Goal: Transaction & Acquisition: Purchase product/service

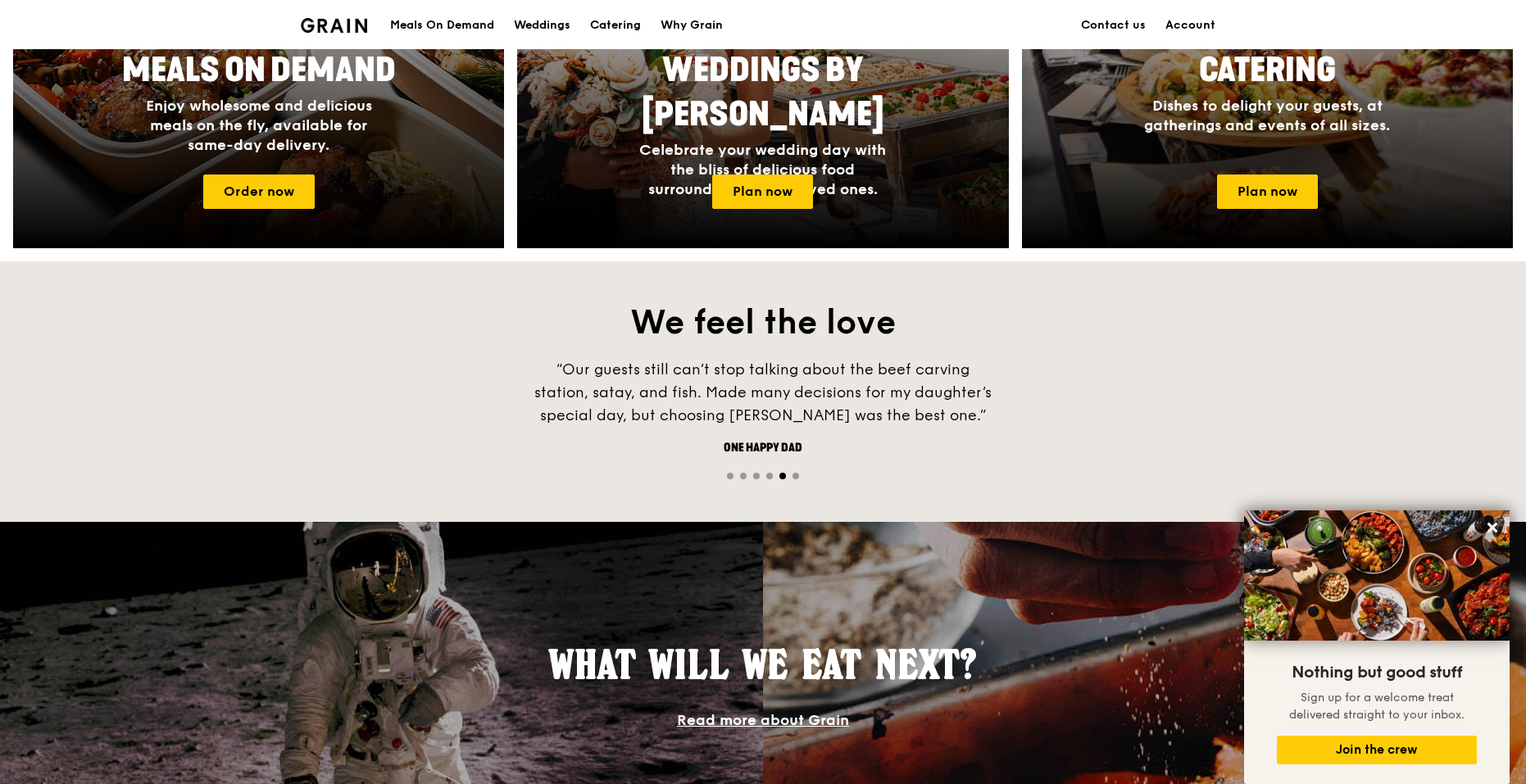
scroll to position [655, 0]
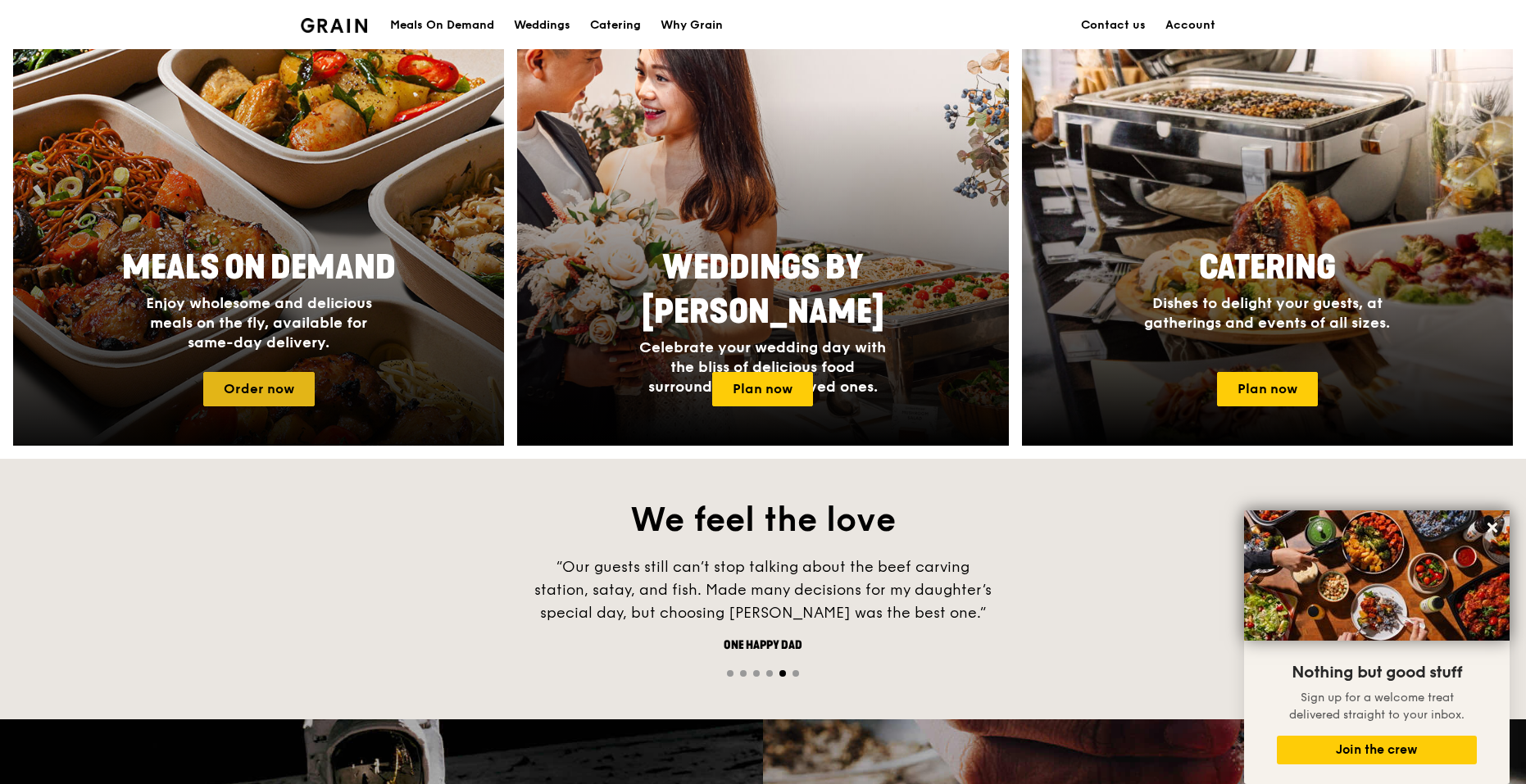
click at [267, 388] on link "Order now" at bounding box center [259, 388] width 111 height 35
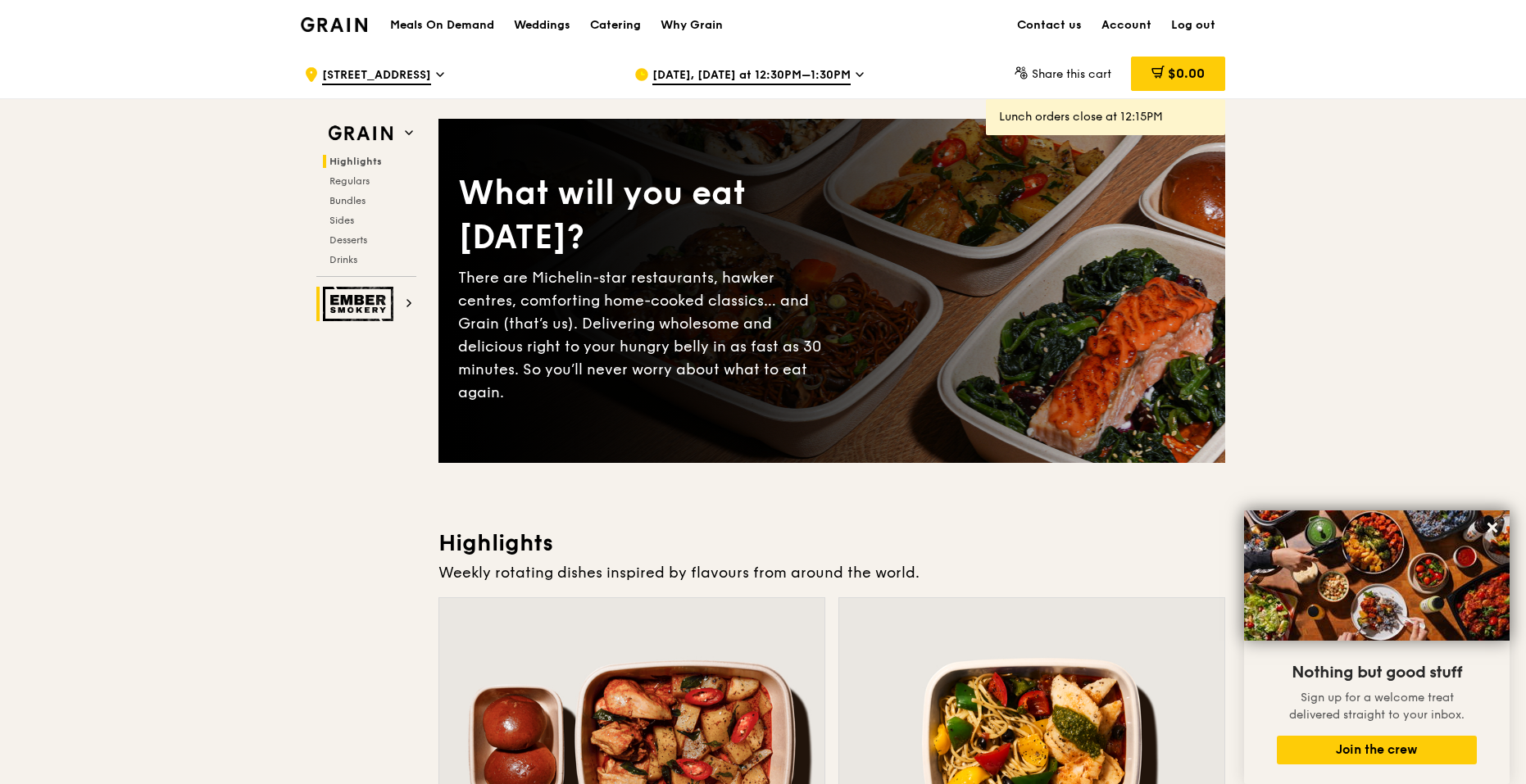
click at [376, 303] on img at bounding box center [360, 303] width 76 height 35
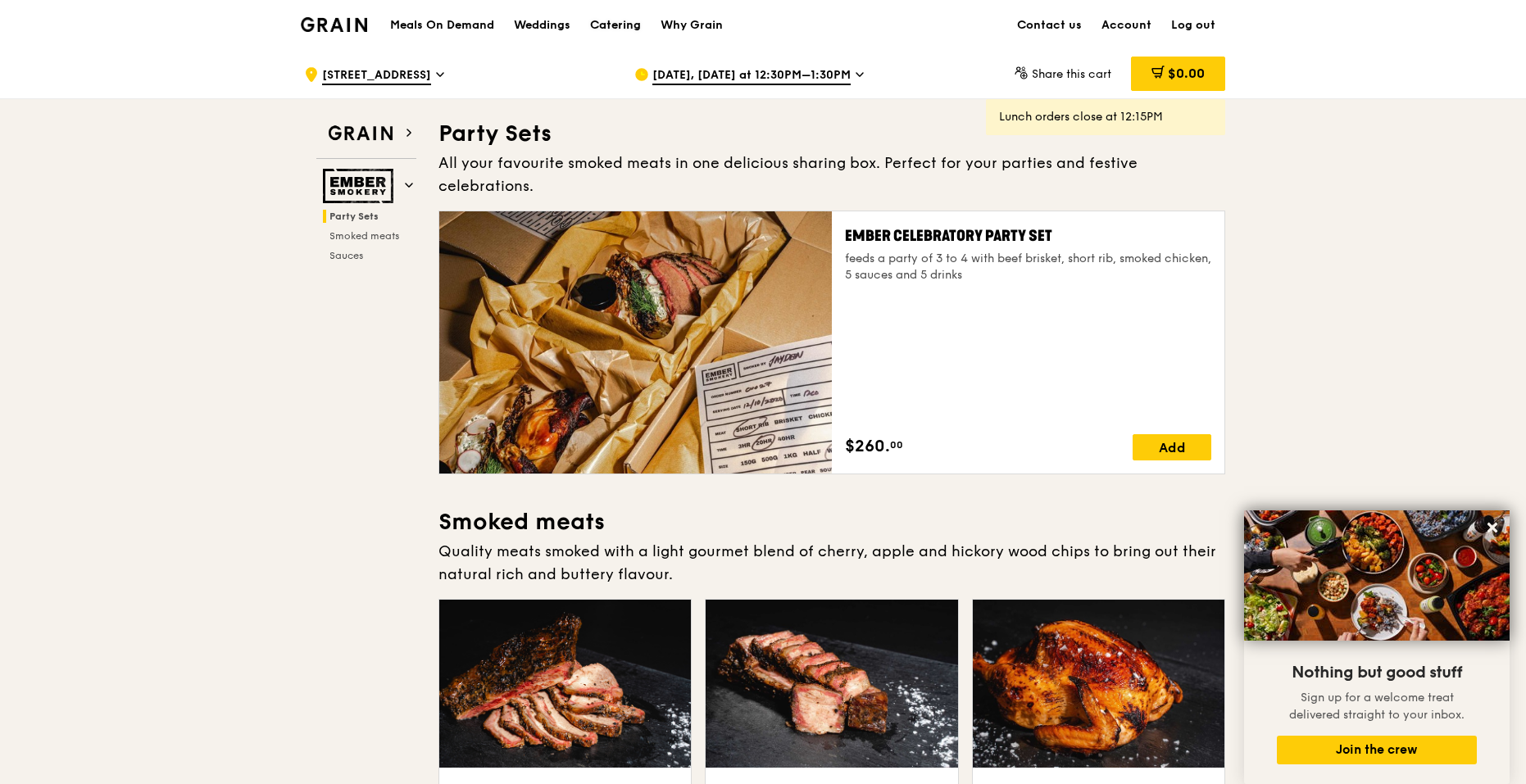
click at [615, 26] on div "Catering" at bounding box center [614, 25] width 51 height 49
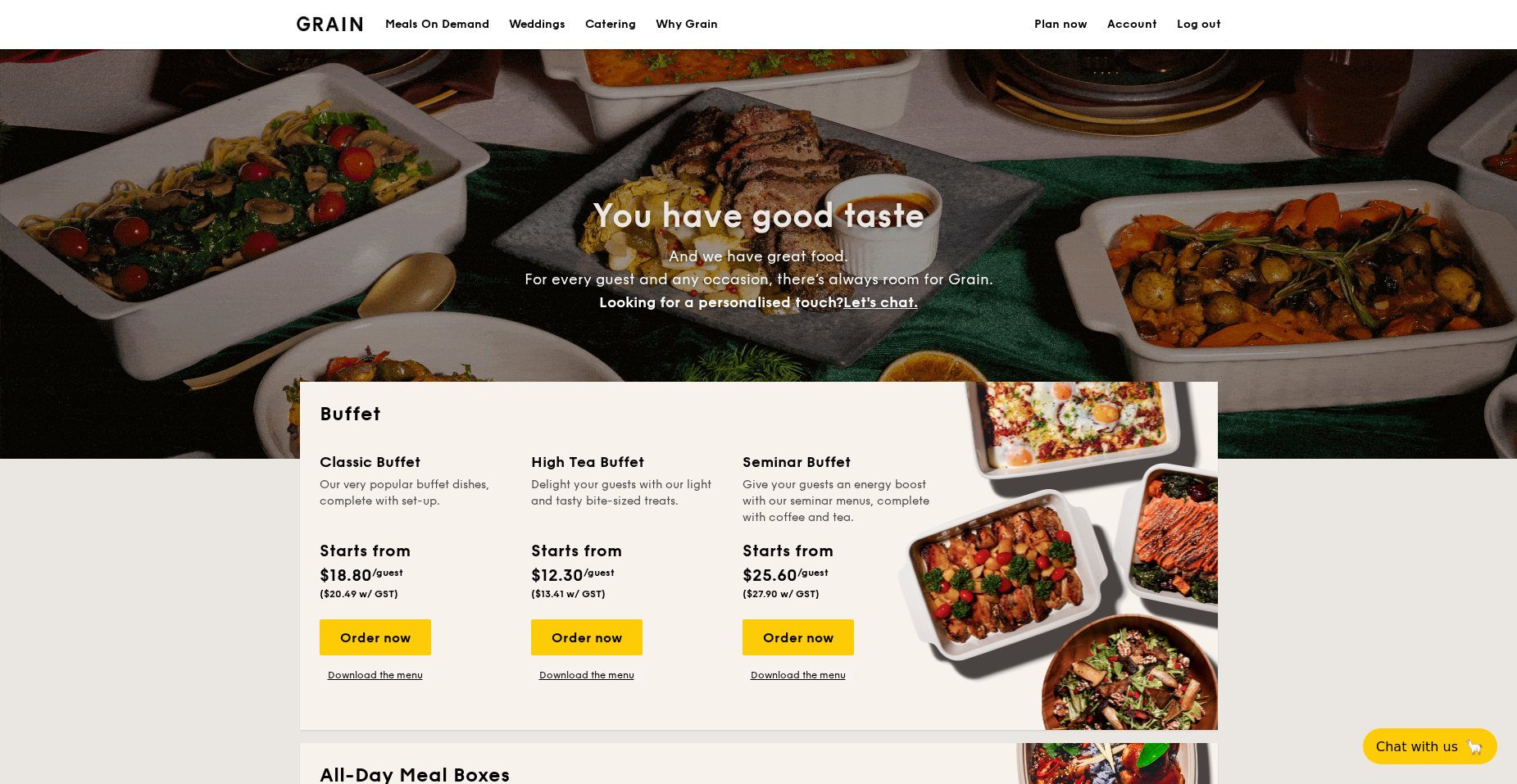
select select
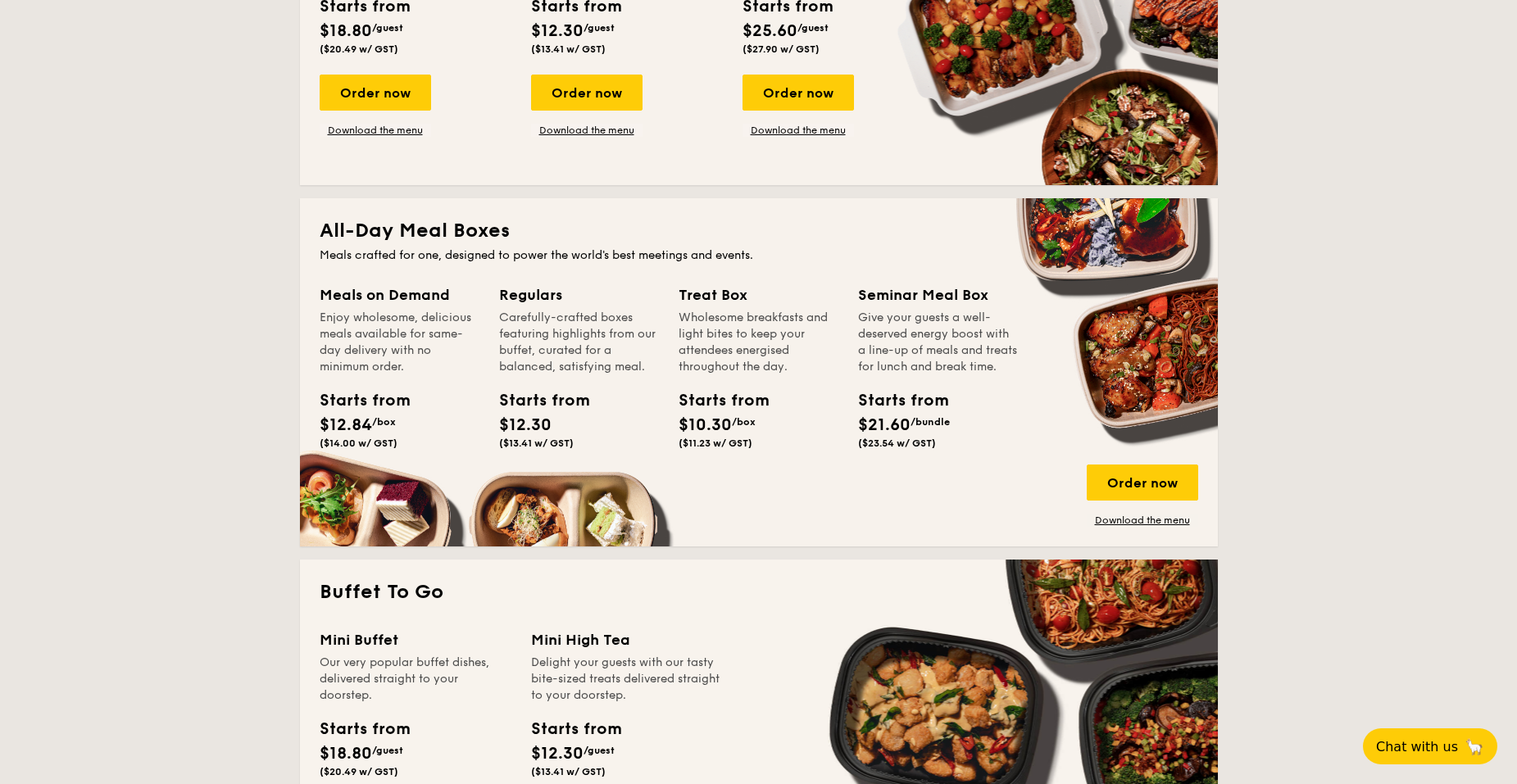
scroll to position [573, 0]
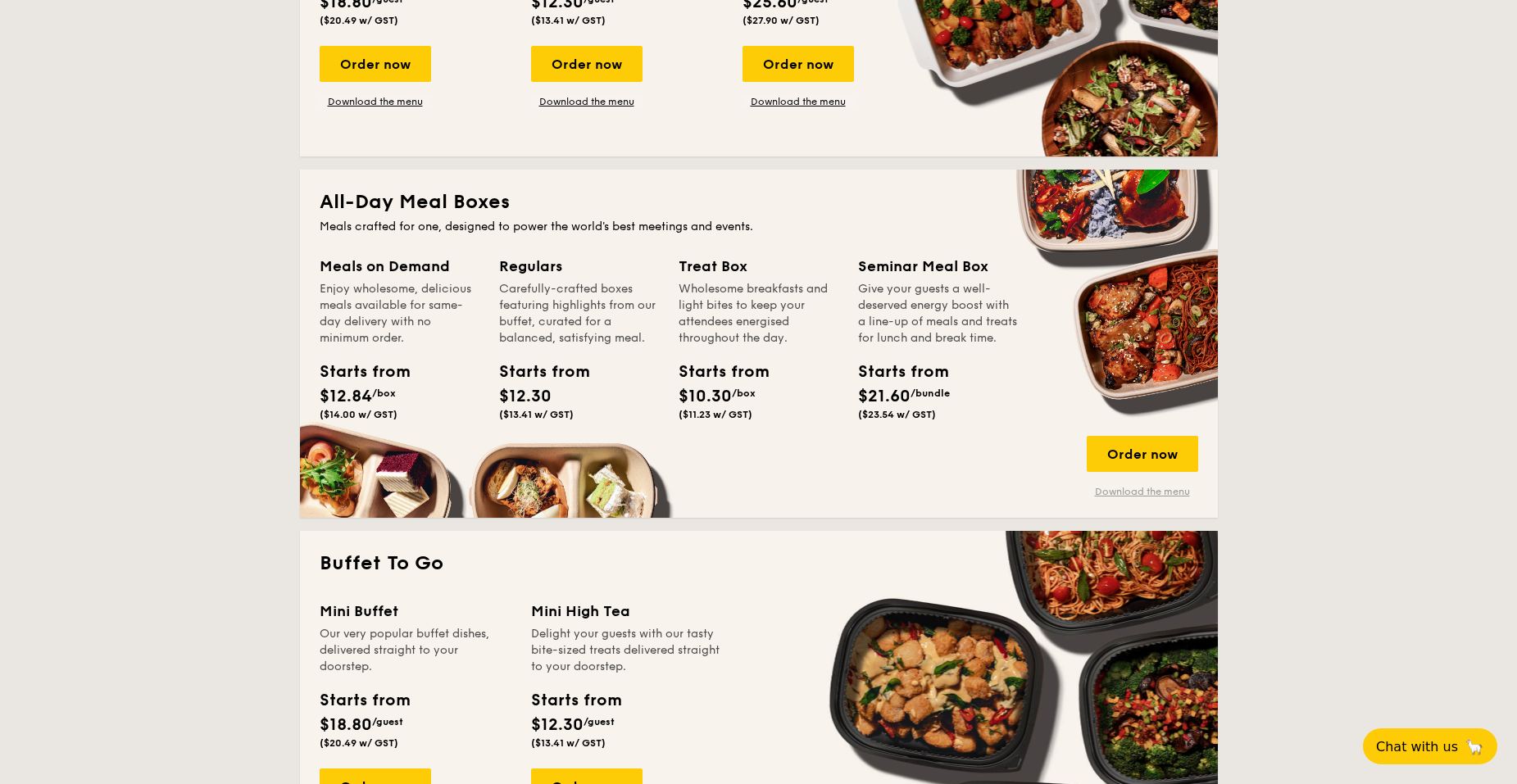
click at [1134, 493] on link "Download the menu" at bounding box center [1142, 491] width 111 height 13
click at [1121, 451] on div "Order now" at bounding box center [1142, 453] width 111 height 36
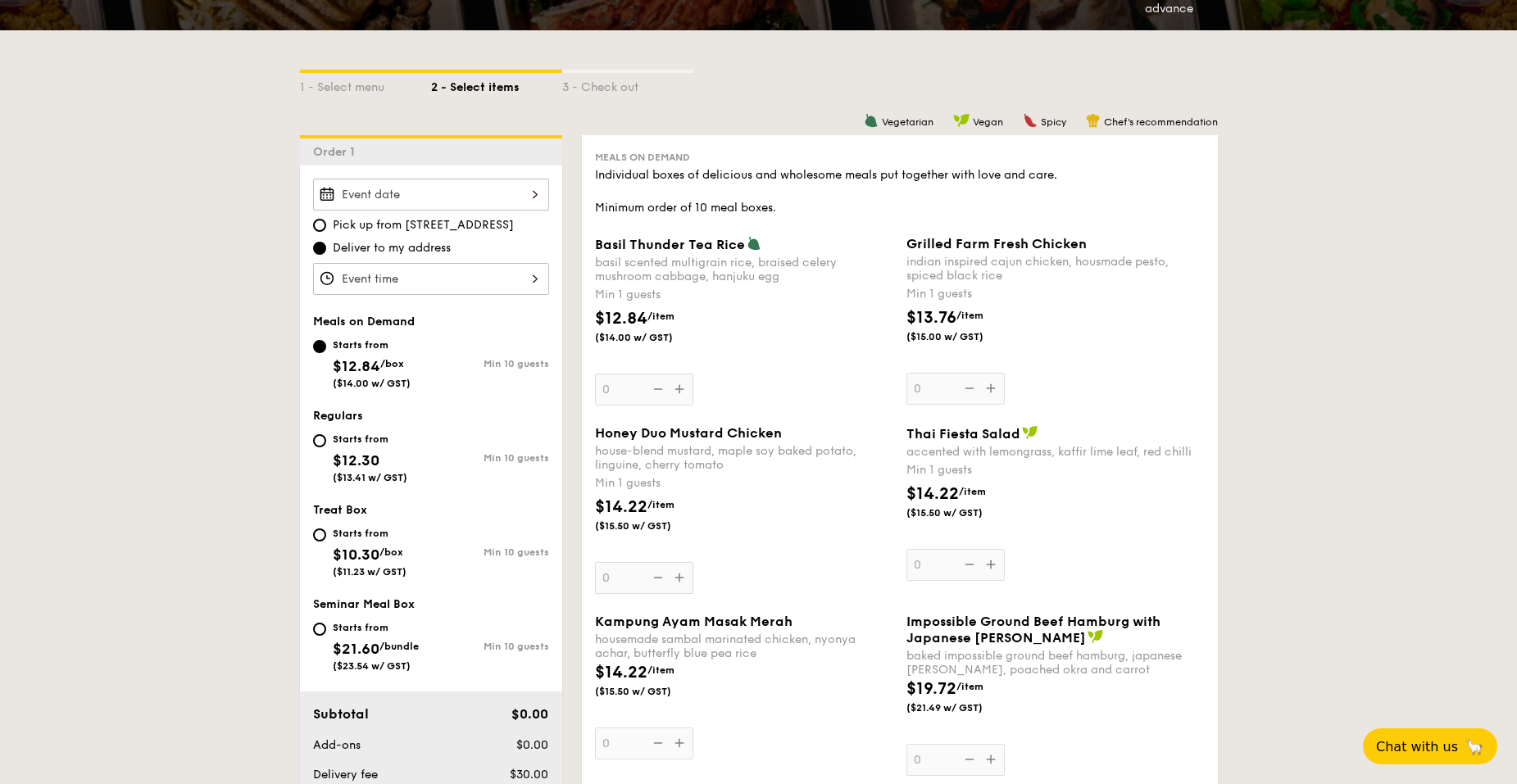
scroll to position [328, 0]
click at [343, 454] on span "$12.30" at bounding box center [356, 460] width 47 height 18
click at [326, 446] on input "Starts from $12.30 ($13.41 w/ GST) Min 10 guests" at bounding box center [319, 439] width 13 height 13
radio input "true"
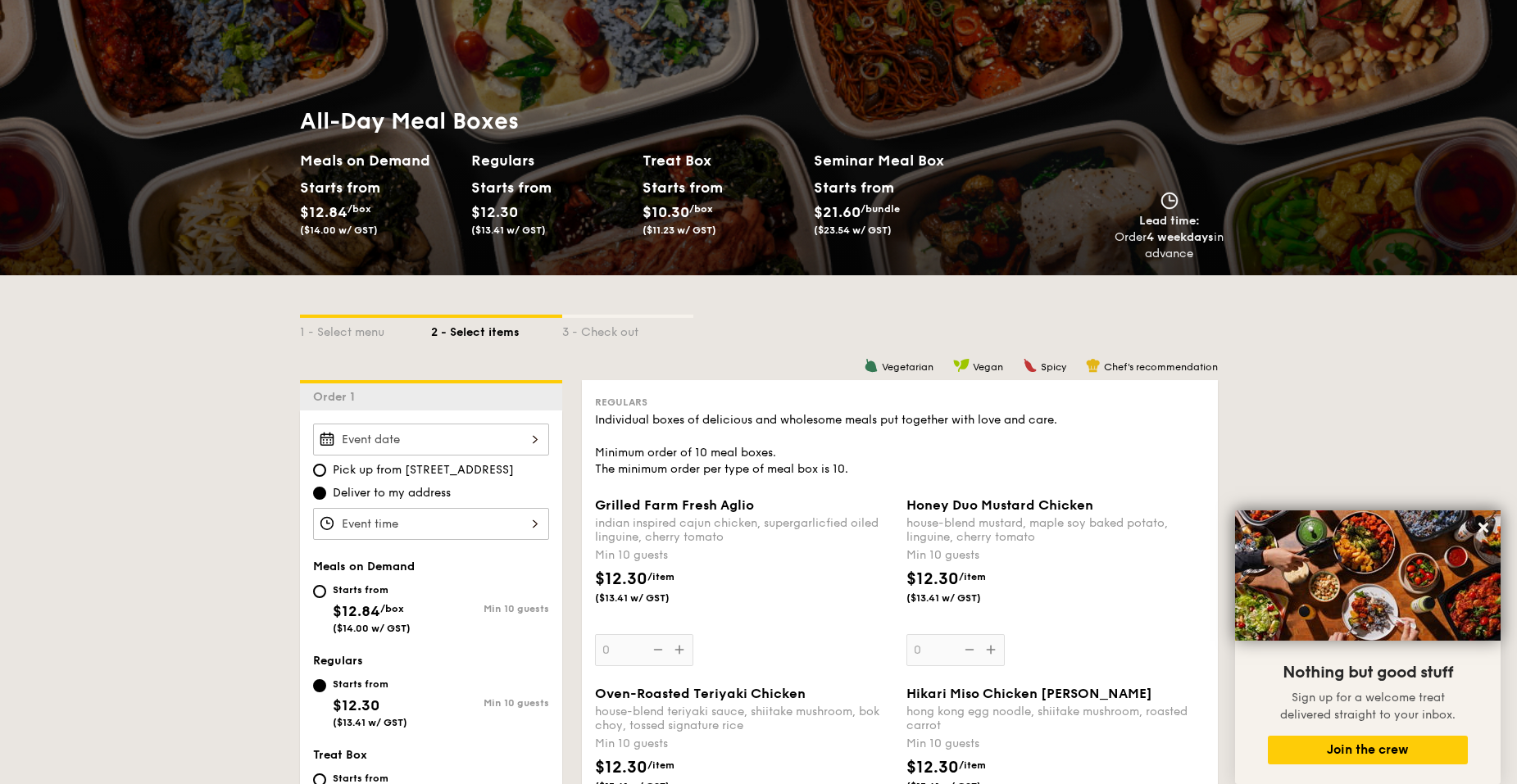
scroll to position [0, 0]
